Goal: Use online tool/utility: Utilize a website feature to perform a specific function

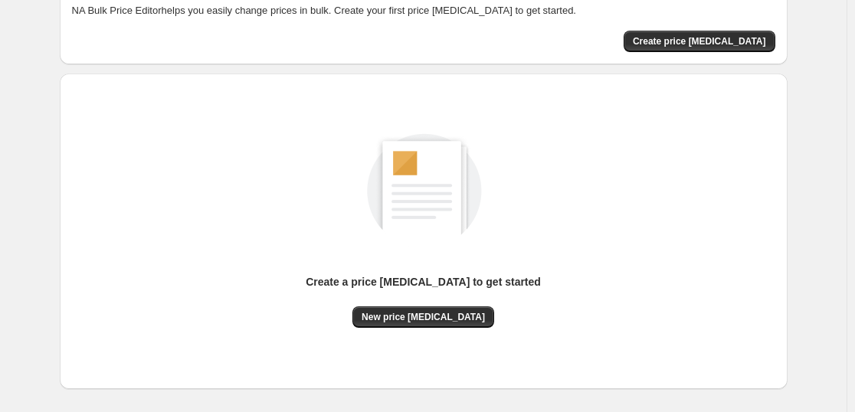
scroll to position [162, 0]
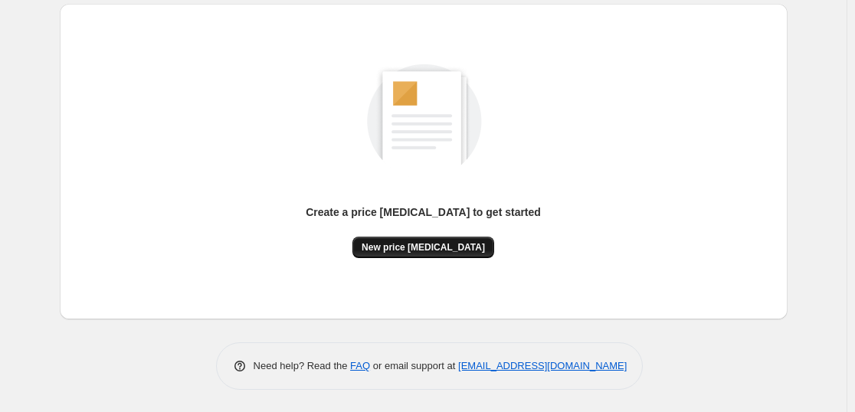
click at [415, 246] on span "New price [MEDICAL_DATA]" at bounding box center [423, 247] width 123 height 12
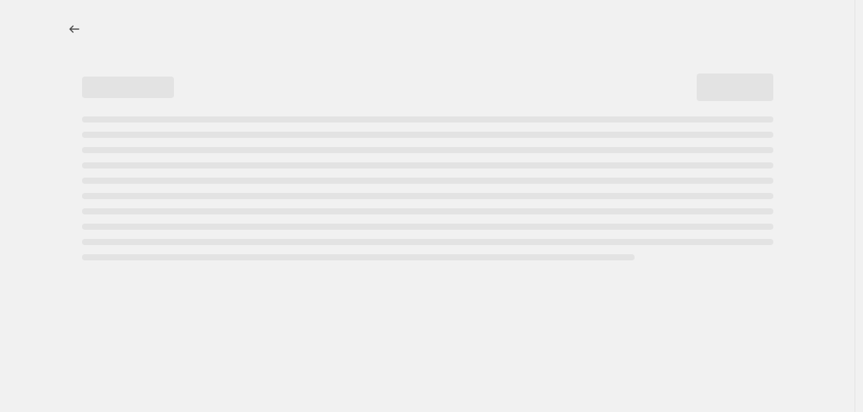
select select "percentage"
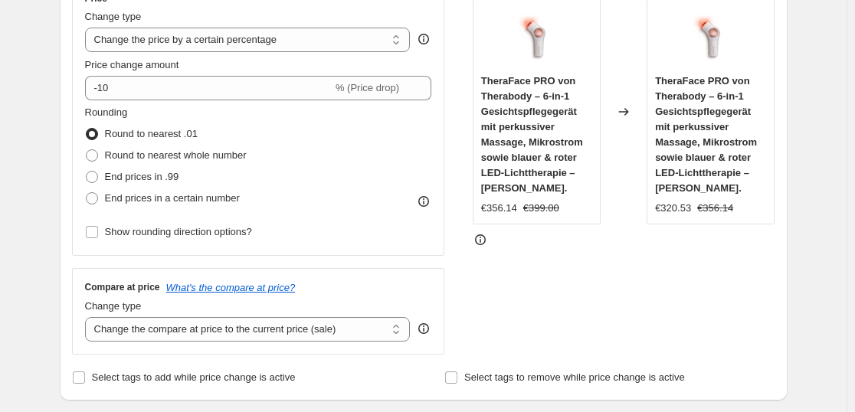
scroll to position [293, 0]
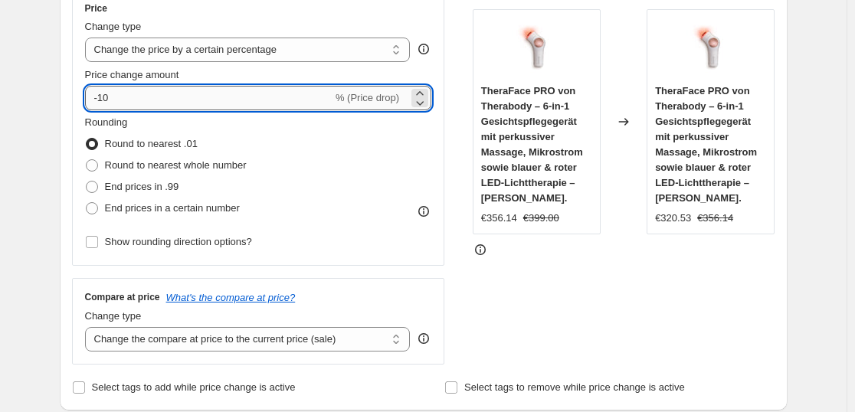
click at [207, 106] on input "-10" at bounding box center [209, 98] width 248 height 25
type input "-1"
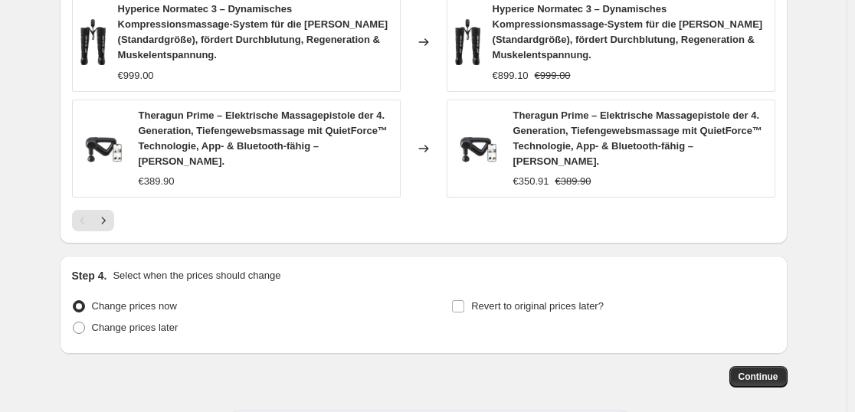
scroll to position [1252, 0]
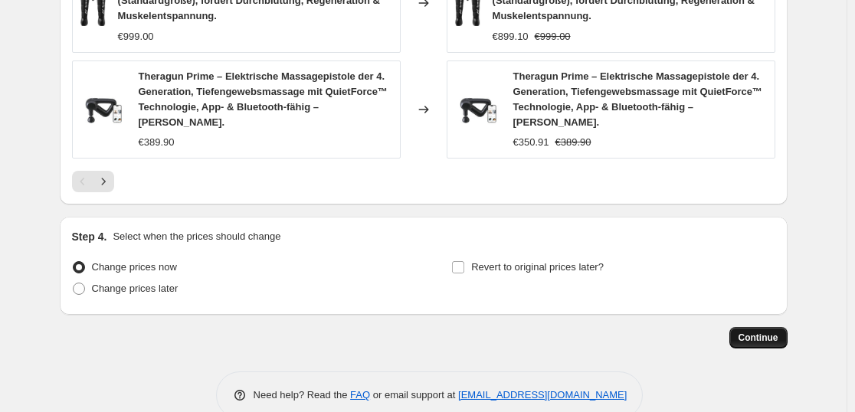
type input "-35"
click at [753, 327] on button "Continue" at bounding box center [759, 337] width 58 height 21
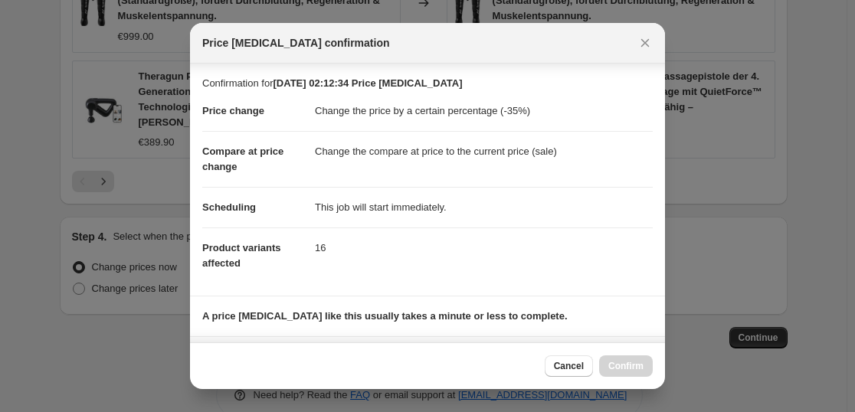
scroll to position [233, 0]
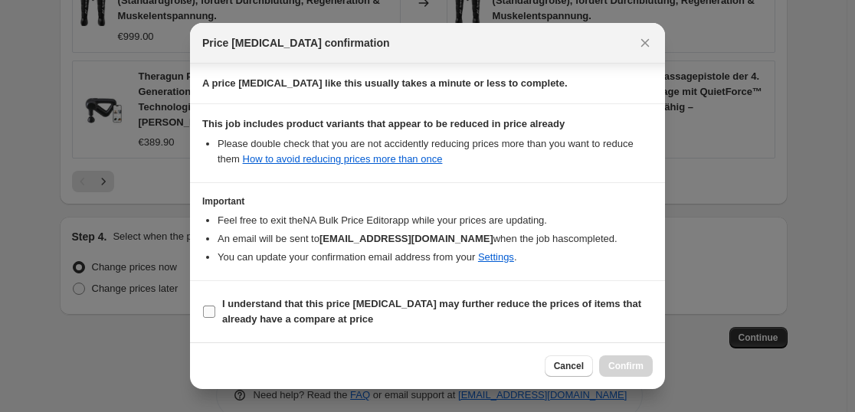
click at [317, 317] on b "I understand that this price [MEDICAL_DATA] may further reduce the prices of it…" at bounding box center [431, 311] width 419 height 27
click at [215, 317] on input "I understand that this price [MEDICAL_DATA] may further reduce the prices of it…" at bounding box center [209, 312] width 12 height 12
checkbox input "true"
click at [612, 364] on span "Confirm" at bounding box center [626, 366] width 35 height 12
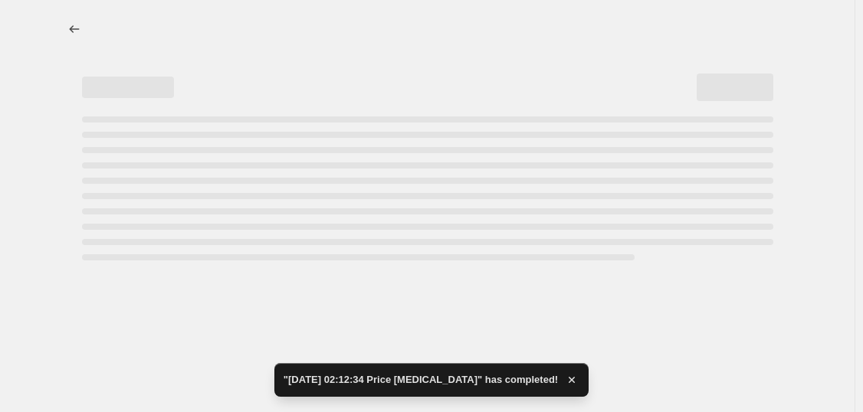
select select "percentage"
